Goal: Information Seeking & Learning: Learn about a topic

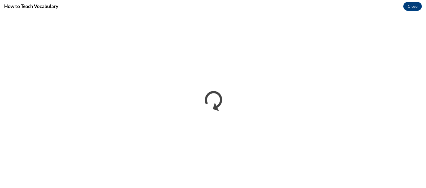
click at [376, 8] on div "How to Teach Vocabulary Close" at bounding box center [213, 6] width 426 height 12
